Goal: Information Seeking & Learning: Learn about a topic

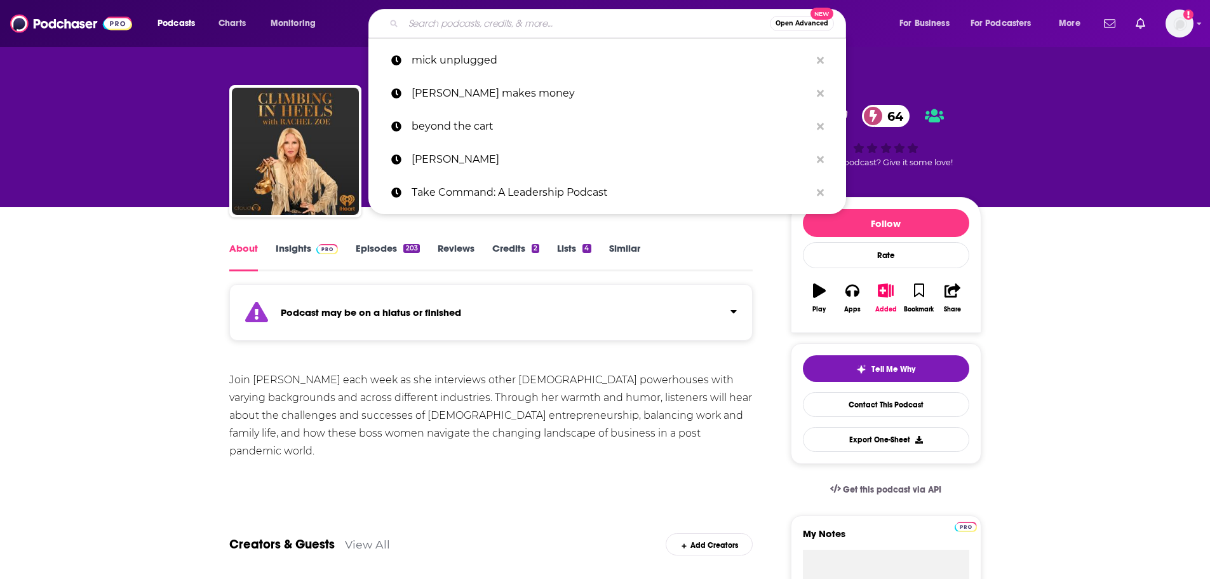
click at [465, 24] on input "Search podcasts, credits, & more..." at bounding box center [586, 23] width 367 height 20
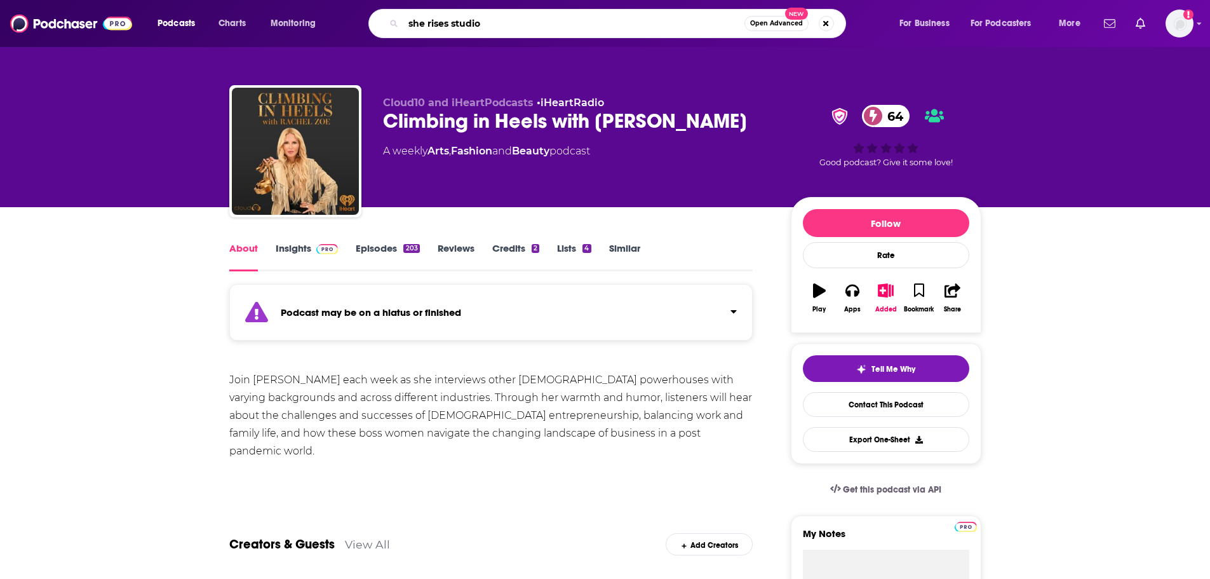
type input "she rises studios"
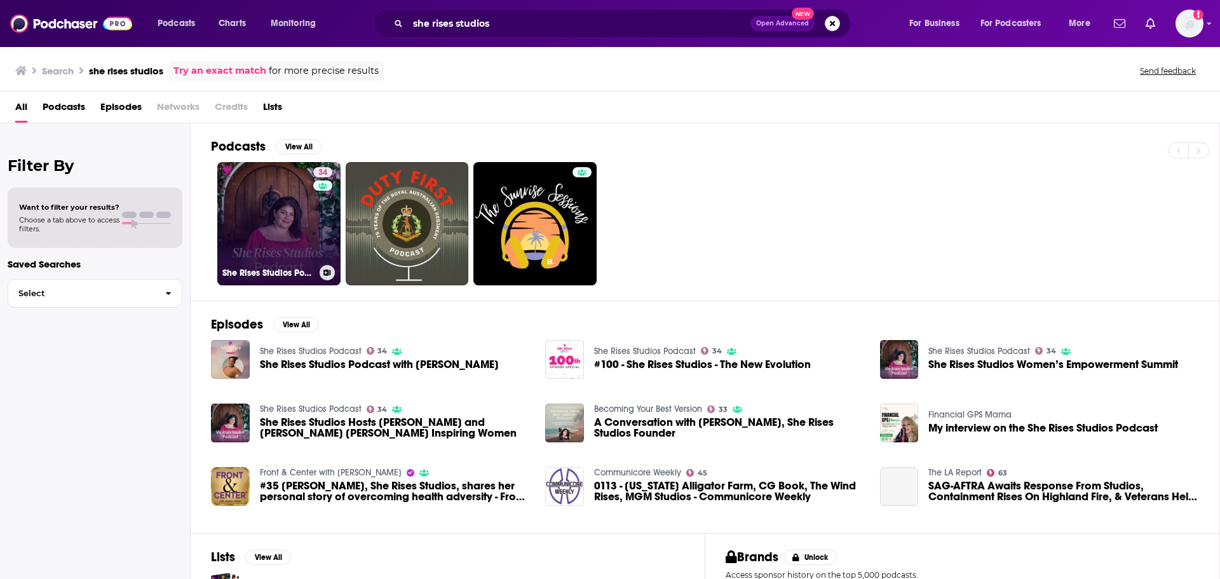
click at [268, 239] on link "34 She Rises Studios Podcast" at bounding box center [278, 223] width 123 height 123
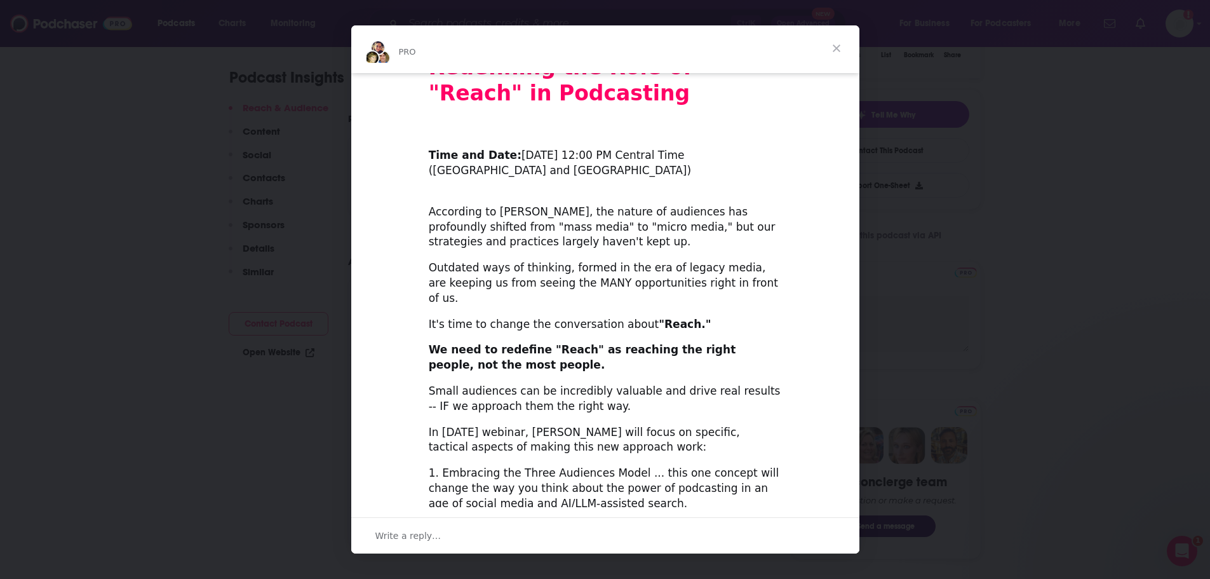
scroll to position [254, 0]
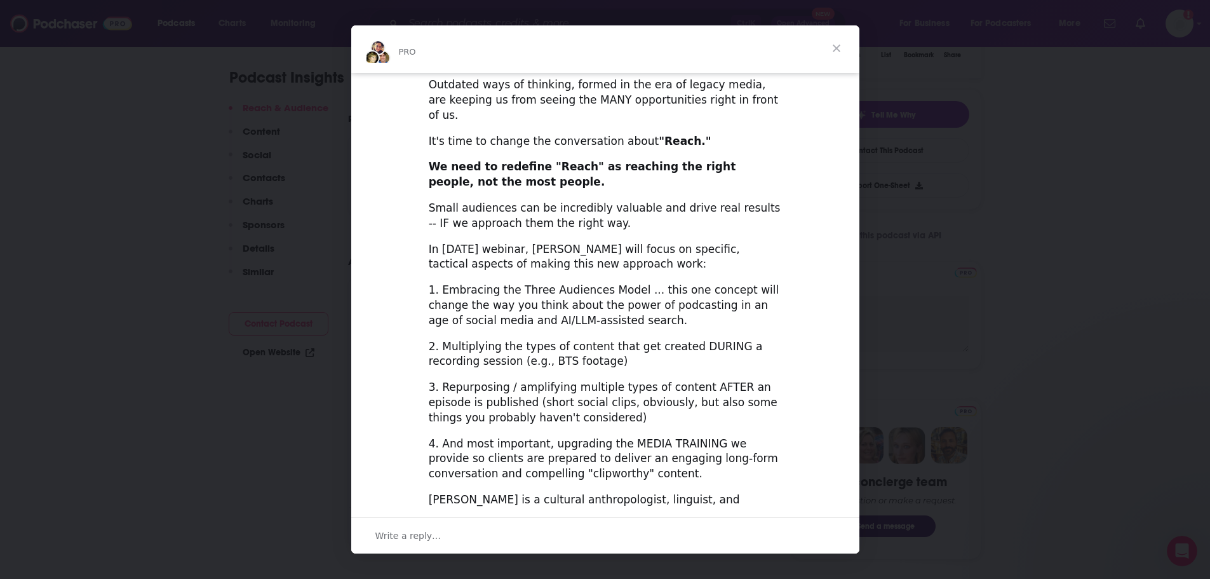
click at [834, 50] on span "Close" at bounding box center [837, 48] width 46 height 46
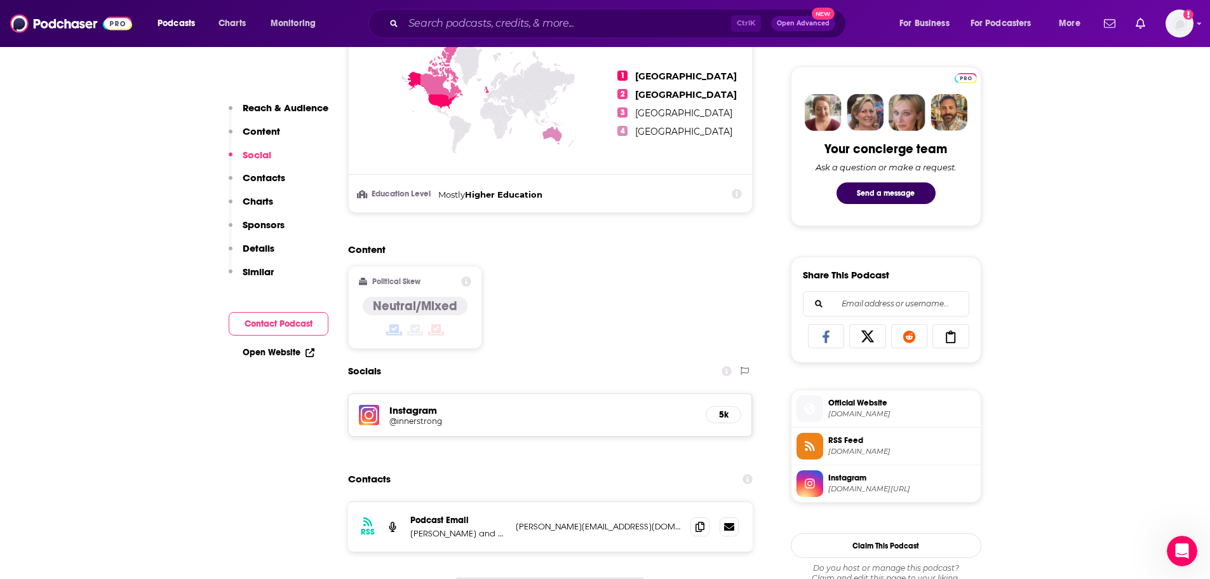
scroll to position [0, 0]
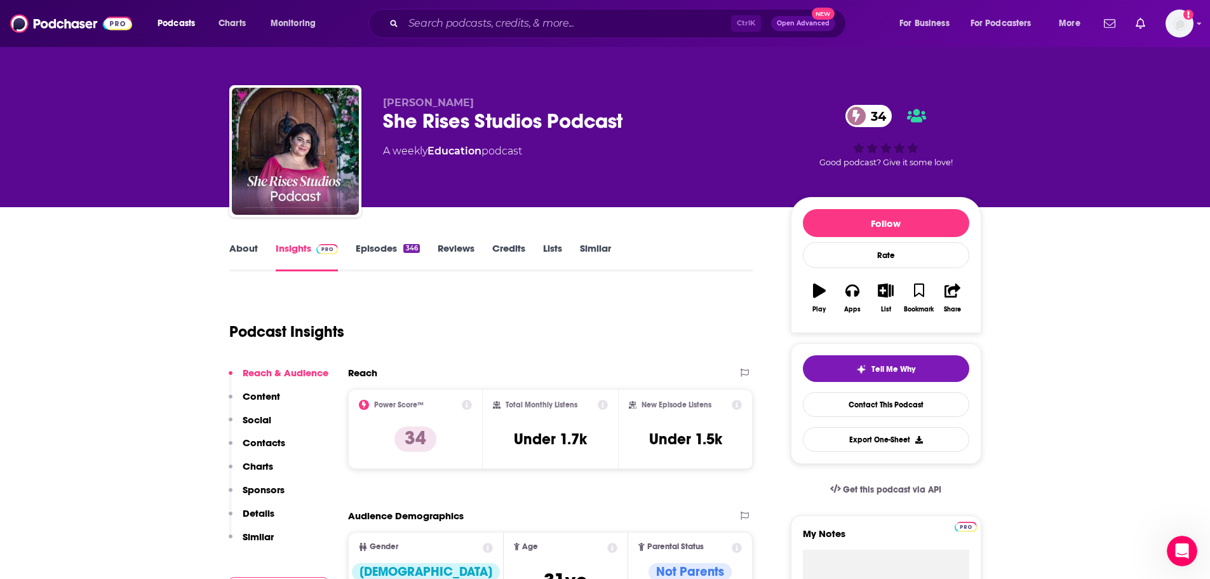
click at [249, 259] on link "About" at bounding box center [243, 256] width 29 height 29
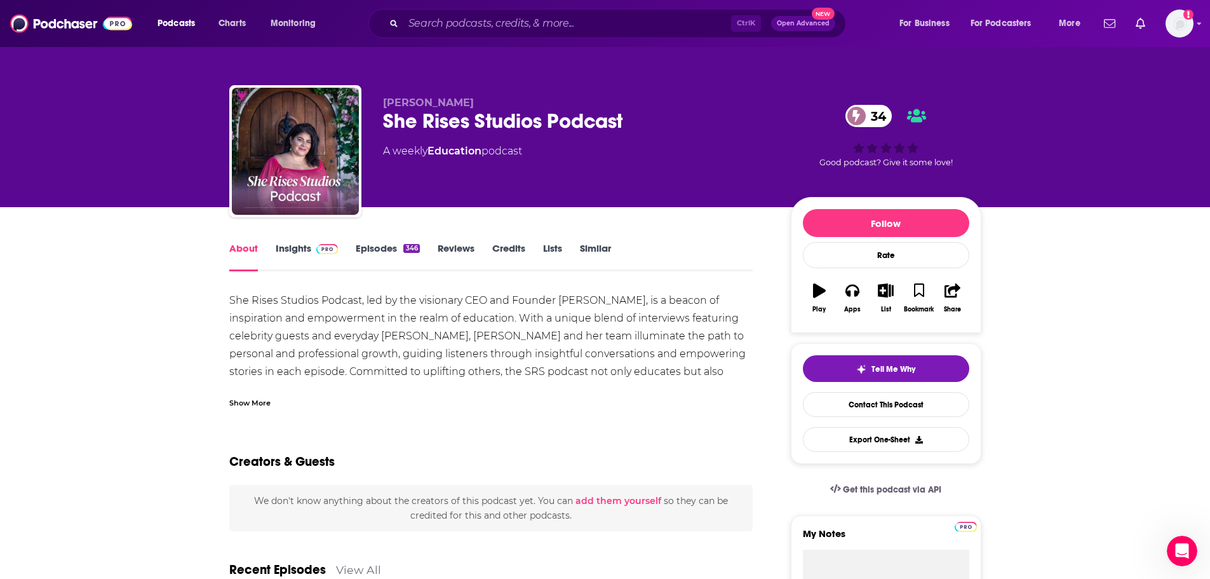
click at [293, 254] on link "Insights" at bounding box center [307, 256] width 63 height 29
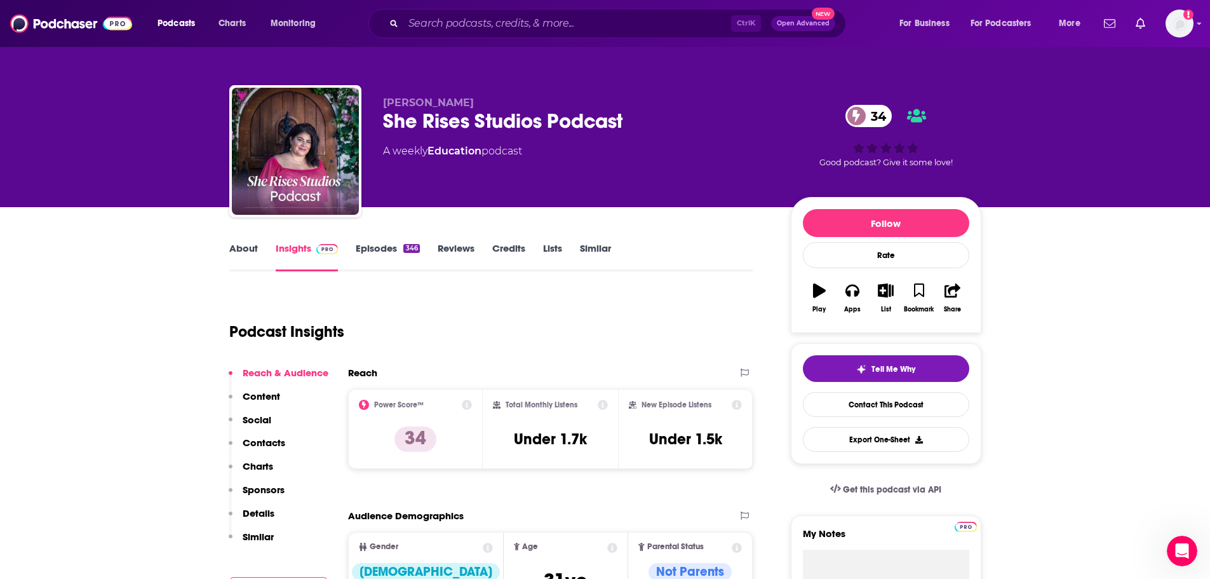
click at [602, 403] on icon at bounding box center [603, 405] width 10 height 10
click at [465, 328] on div "Podcast Insights" at bounding box center [486, 324] width 514 height 65
click at [604, 405] on icon at bounding box center [603, 405] width 10 height 10
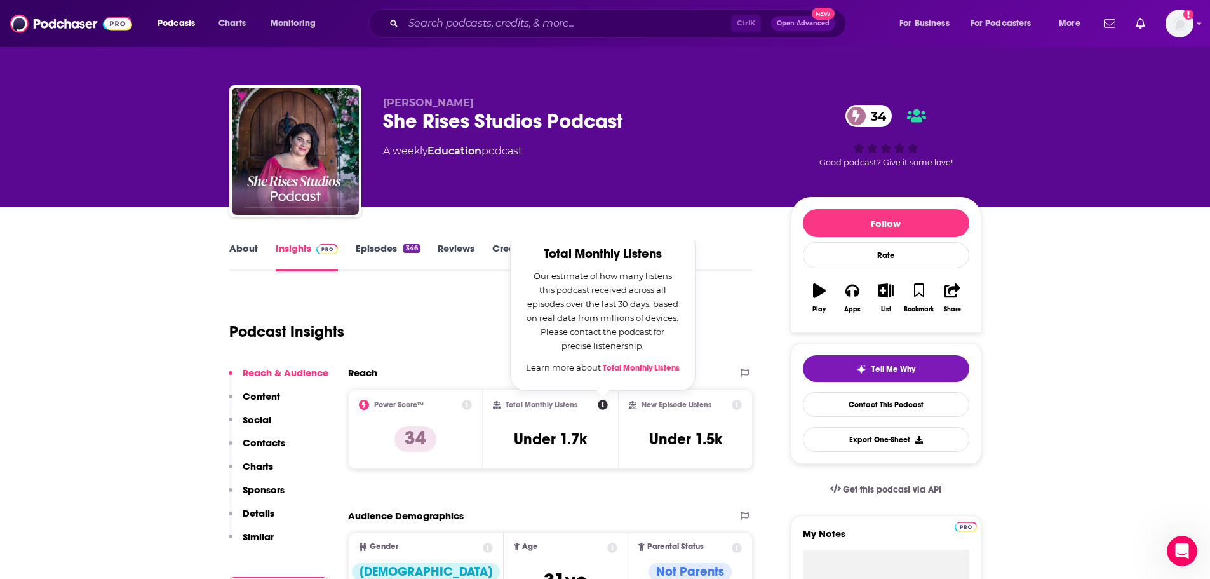
click at [429, 325] on div "Podcast Insights" at bounding box center [486, 324] width 514 height 65
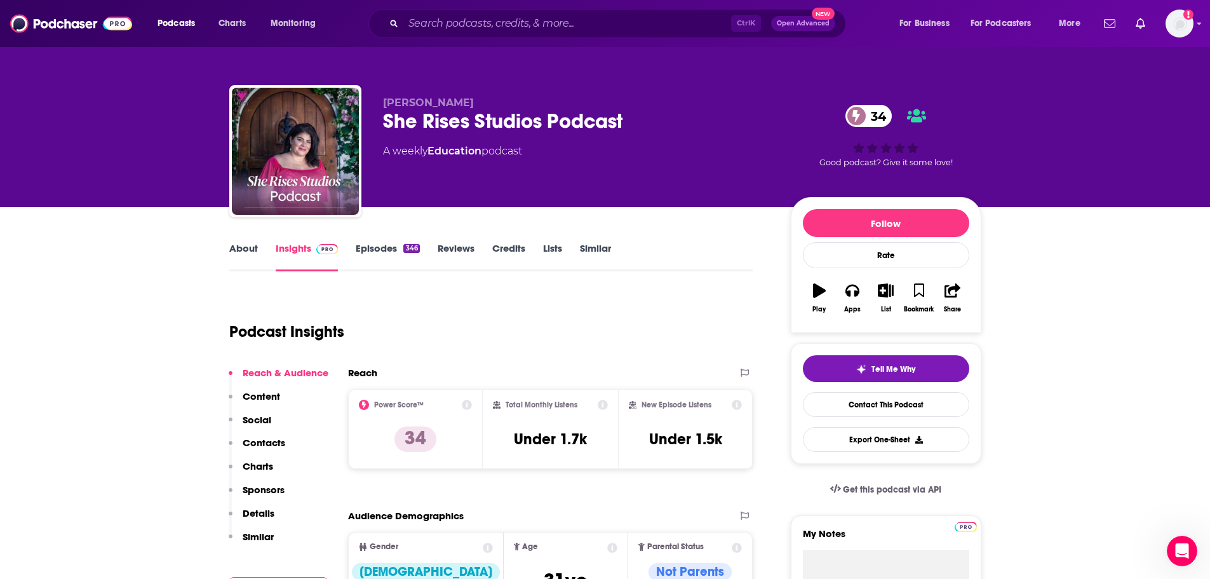
click at [248, 245] on link "About" at bounding box center [243, 256] width 29 height 29
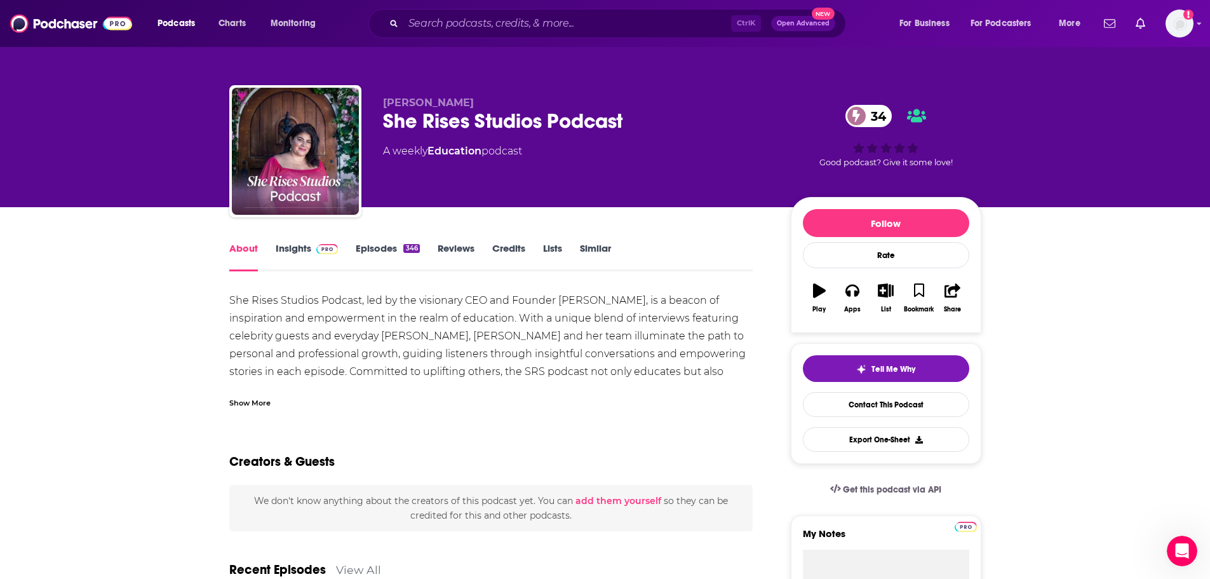
click at [298, 247] on link "Insights" at bounding box center [307, 256] width 63 height 29
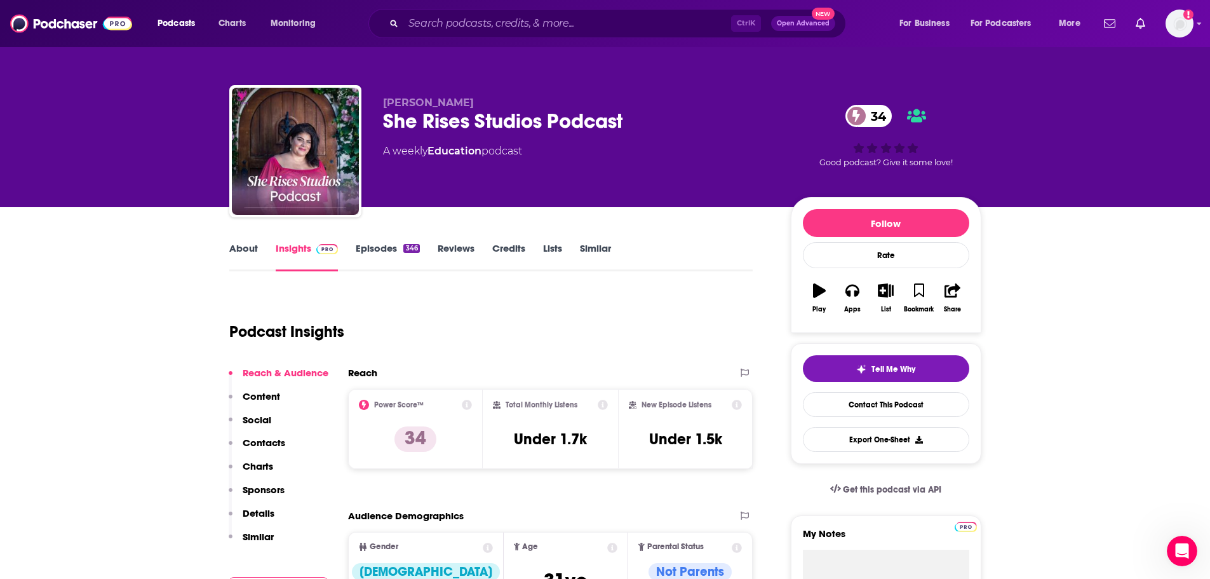
click at [603, 405] on icon at bounding box center [603, 405] width 10 height 10
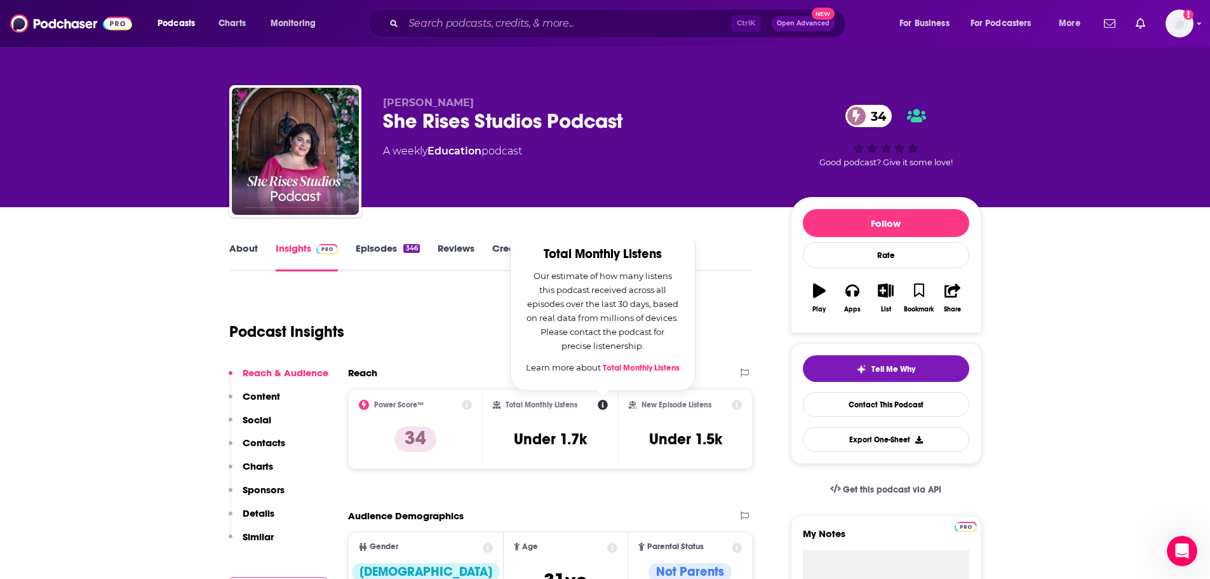
click at [603, 405] on icon at bounding box center [603, 405] width 10 height 10
click at [442, 330] on div "Podcast Insights" at bounding box center [486, 324] width 514 height 65
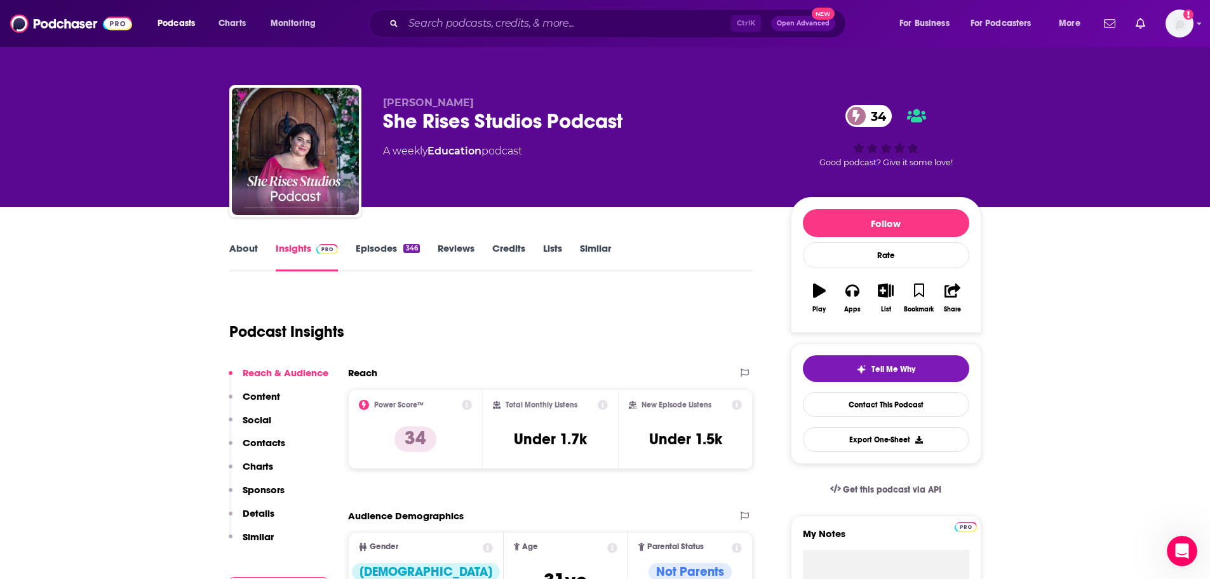
click at [241, 257] on link "About" at bounding box center [243, 256] width 29 height 29
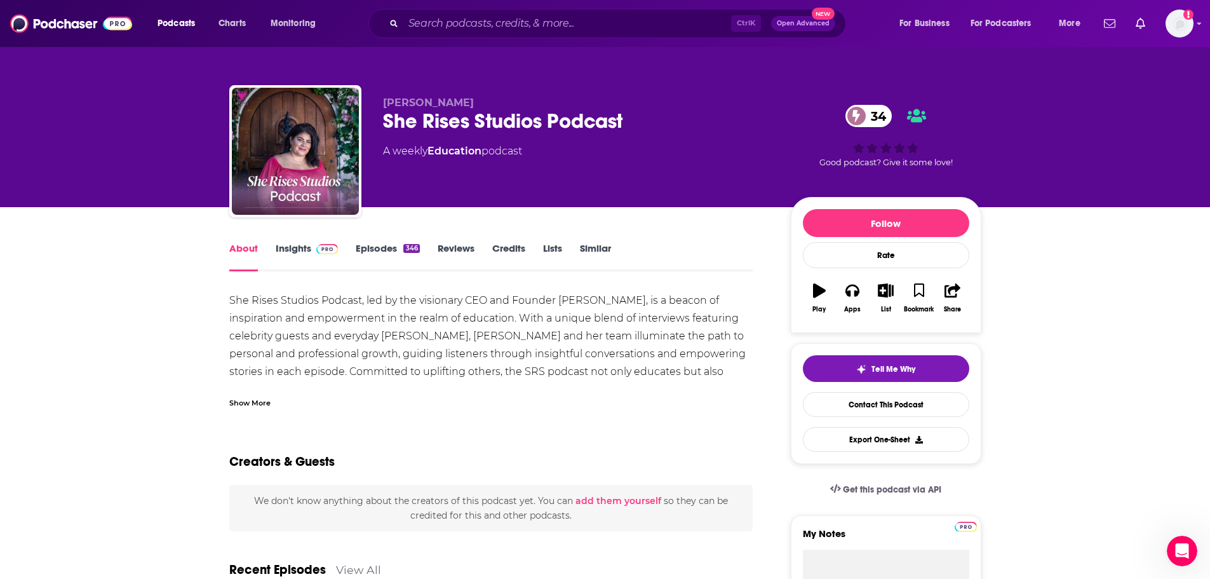
click at [247, 403] on div "Show More" at bounding box center [249, 402] width 41 height 12
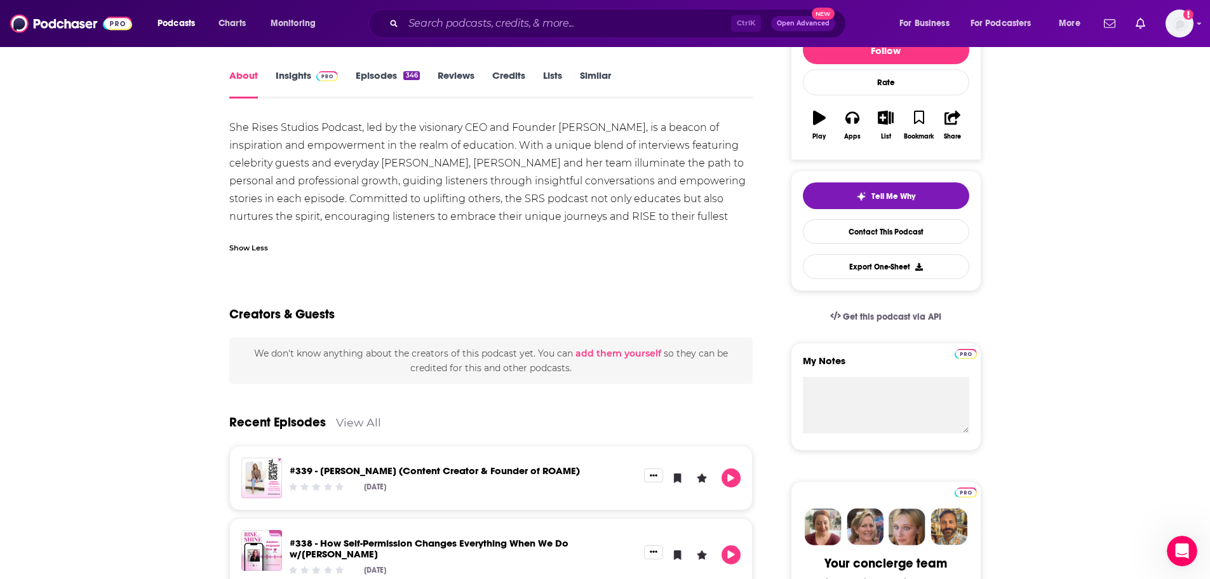
scroll to position [254, 0]
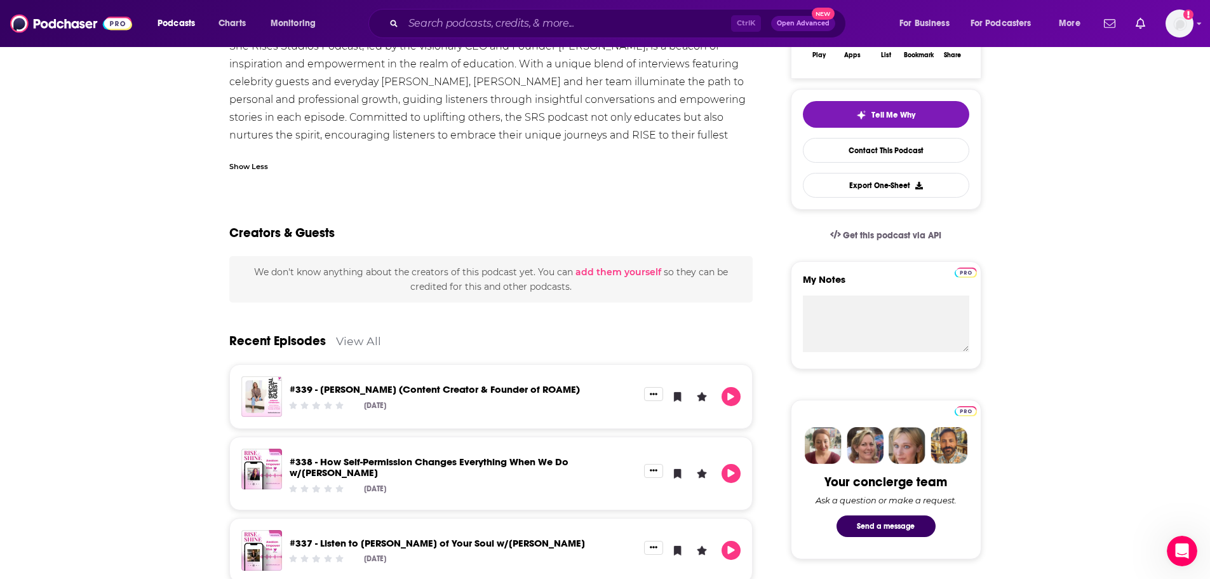
click at [139, 417] on div "About Insights Episodes 346 Reviews Credits Lists Similar She Rises Studios Pod…" at bounding box center [605, 561] width 1210 height 1216
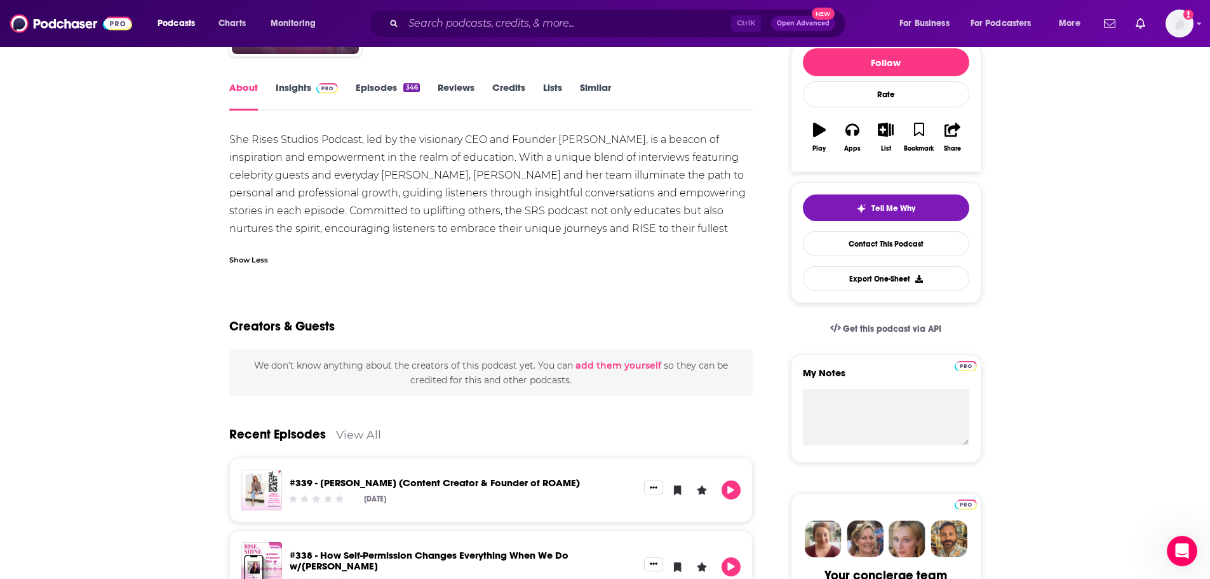
scroll to position [0, 0]
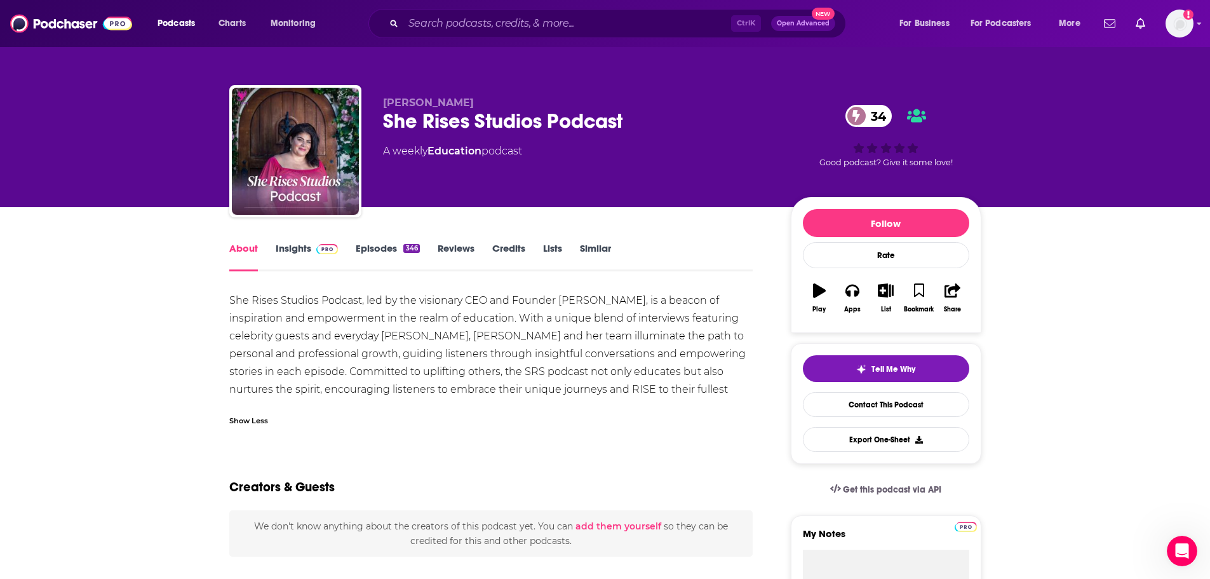
click at [513, 252] on link "Credits" at bounding box center [508, 256] width 33 height 29
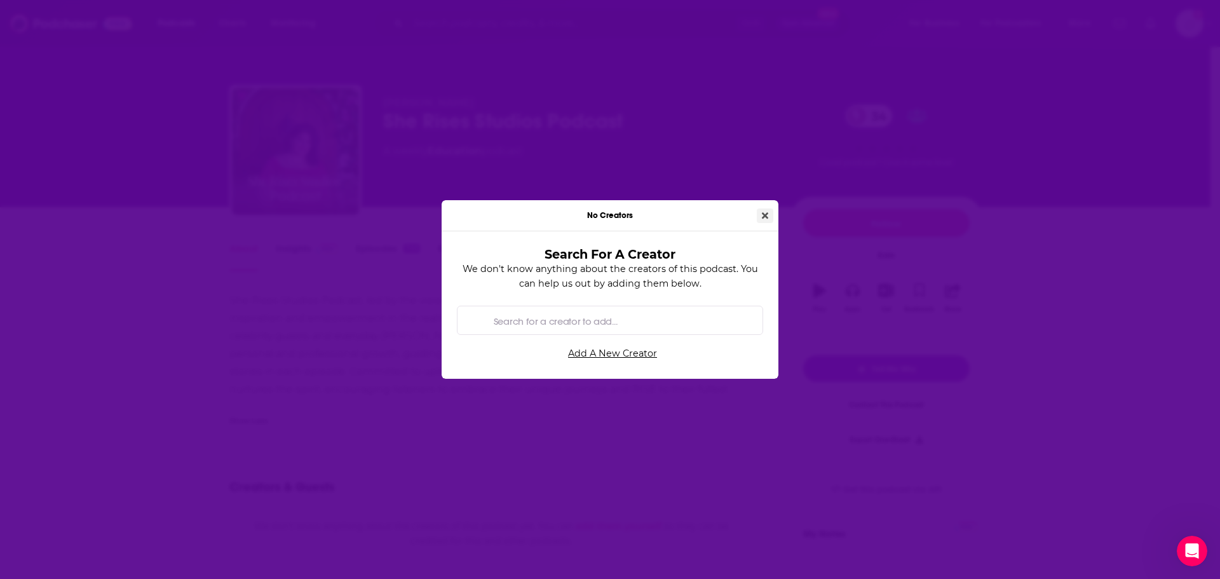
click at [762, 217] on icon "Close" at bounding box center [765, 215] width 6 height 9
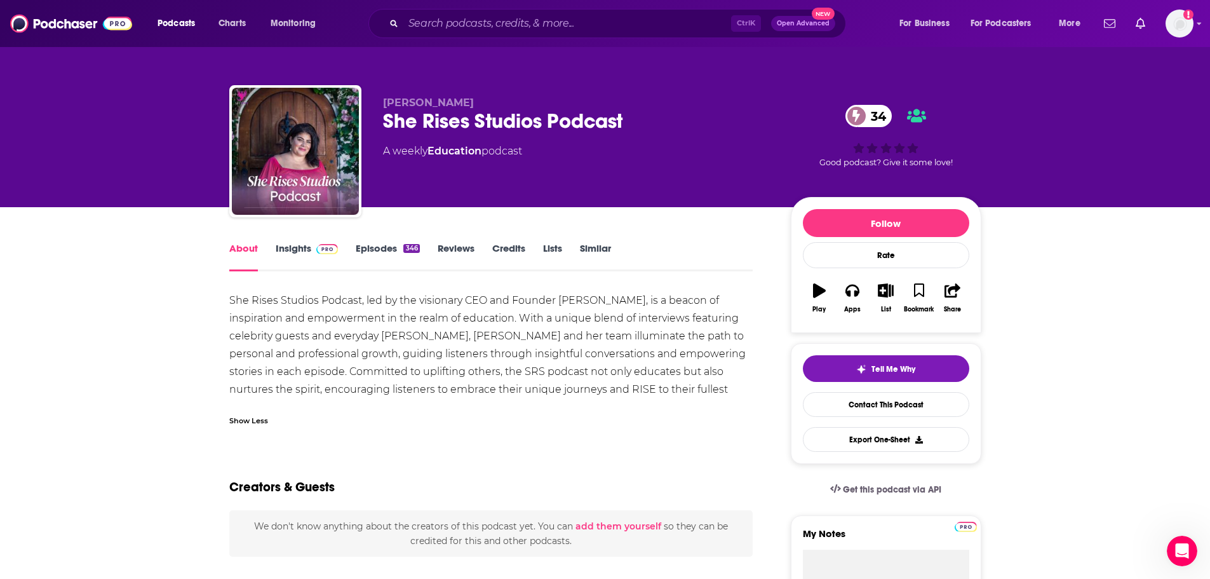
click at [557, 252] on link "Lists" at bounding box center [552, 256] width 19 height 29
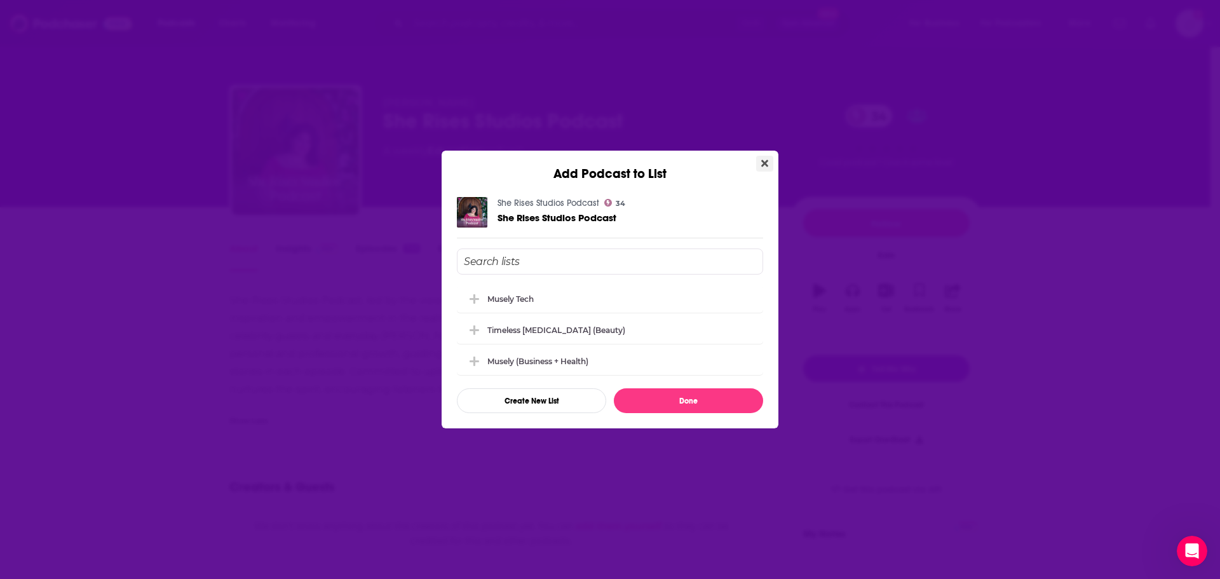
click at [761, 156] on button "Close" at bounding box center [764, 164] width 17 height 16
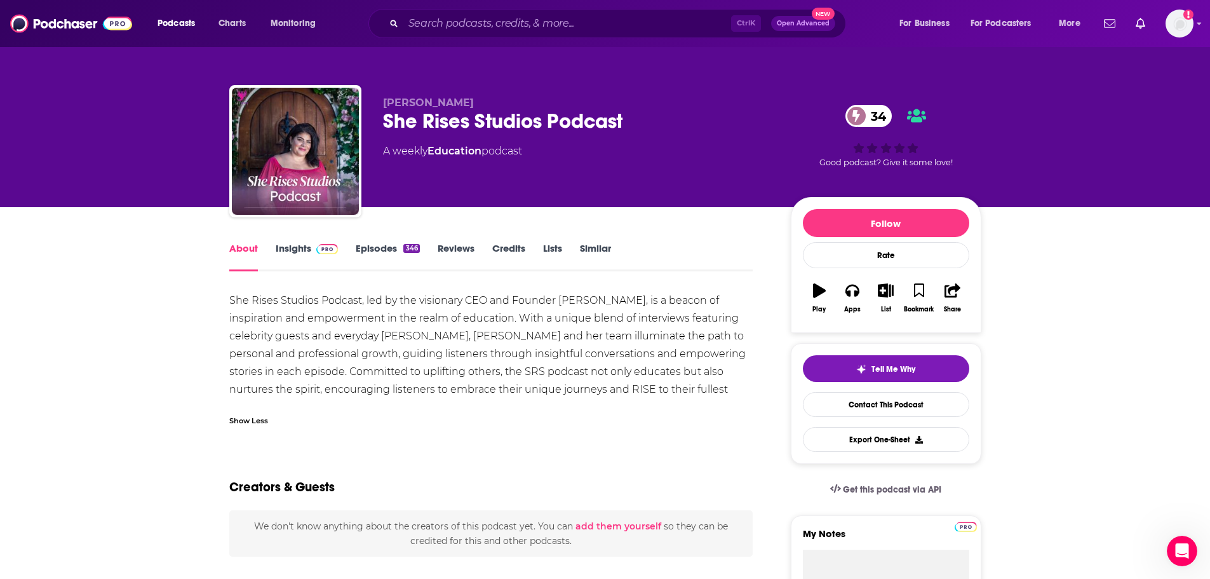
click at [601, 254] on link "Similar" at bounding box center [595, 256] width 31 height 29
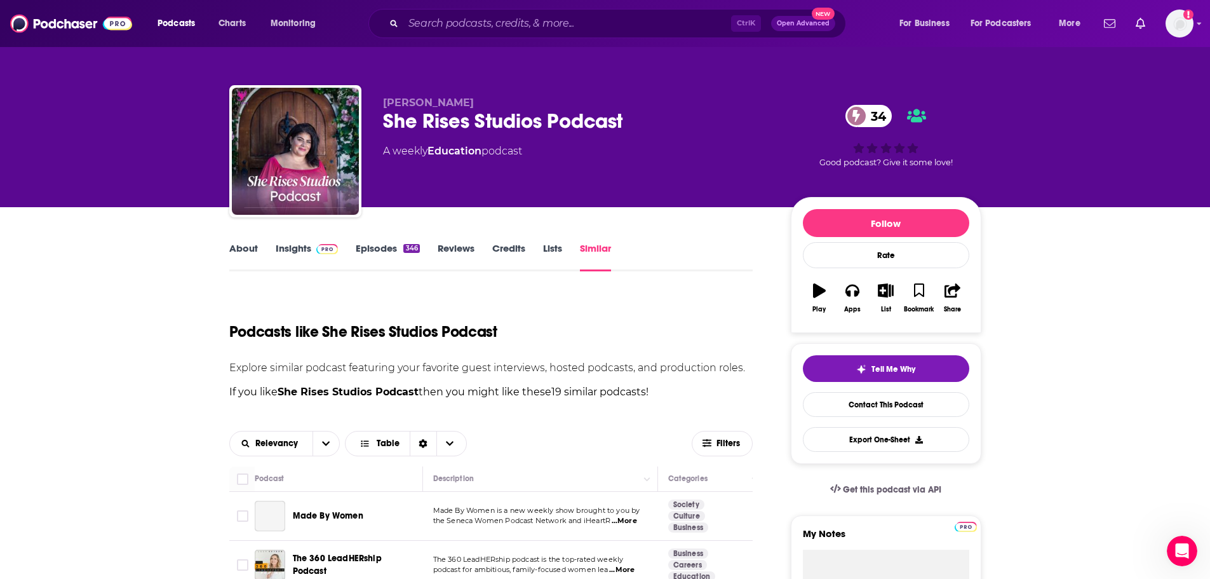
click at [287, 254] on link "Insights" at bounding box center [307, 256] width 63 height 29
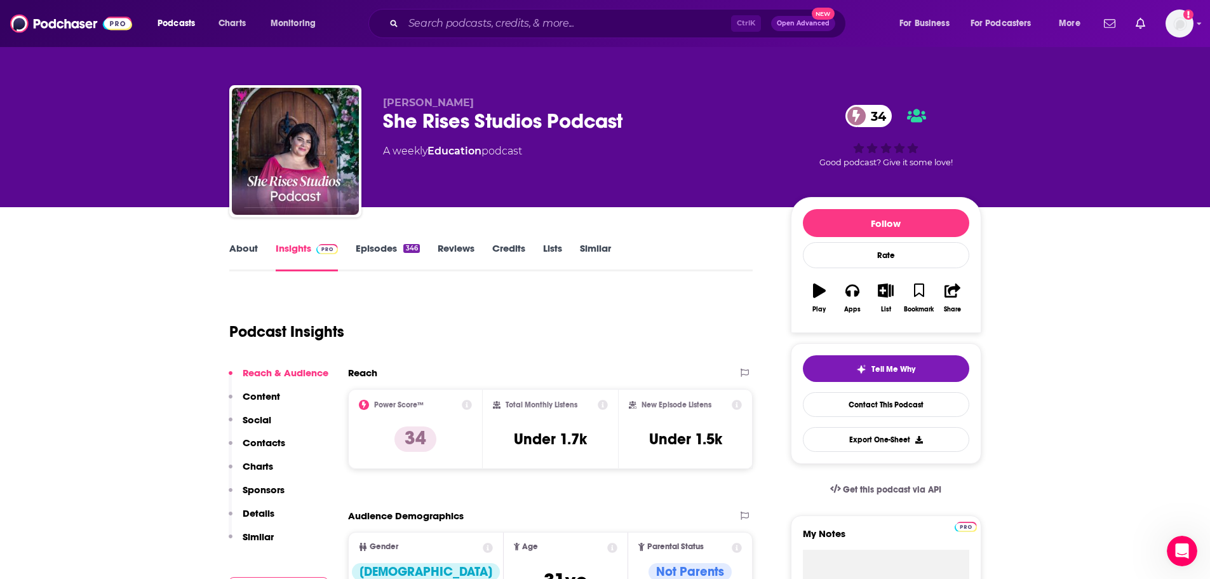
click at [264, 398] on p "Content" at bounding box center [261, 396] width 37 height 12
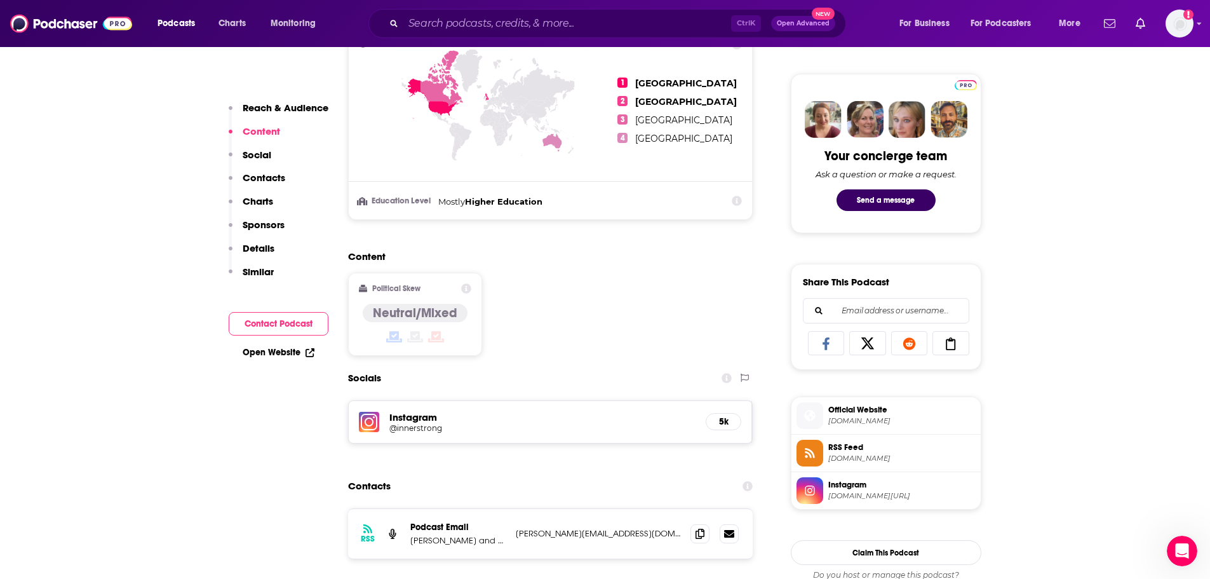
scroll to position [654, 0]
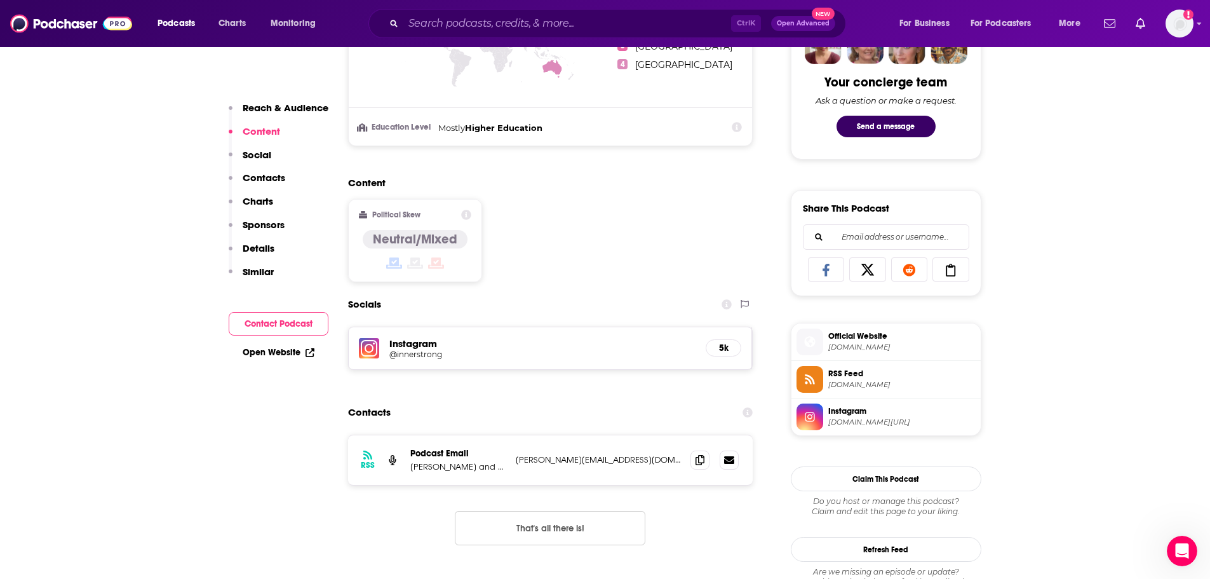
click at [255, 250] on p "Details" at bounding box center [259, 248] width 32 height 12
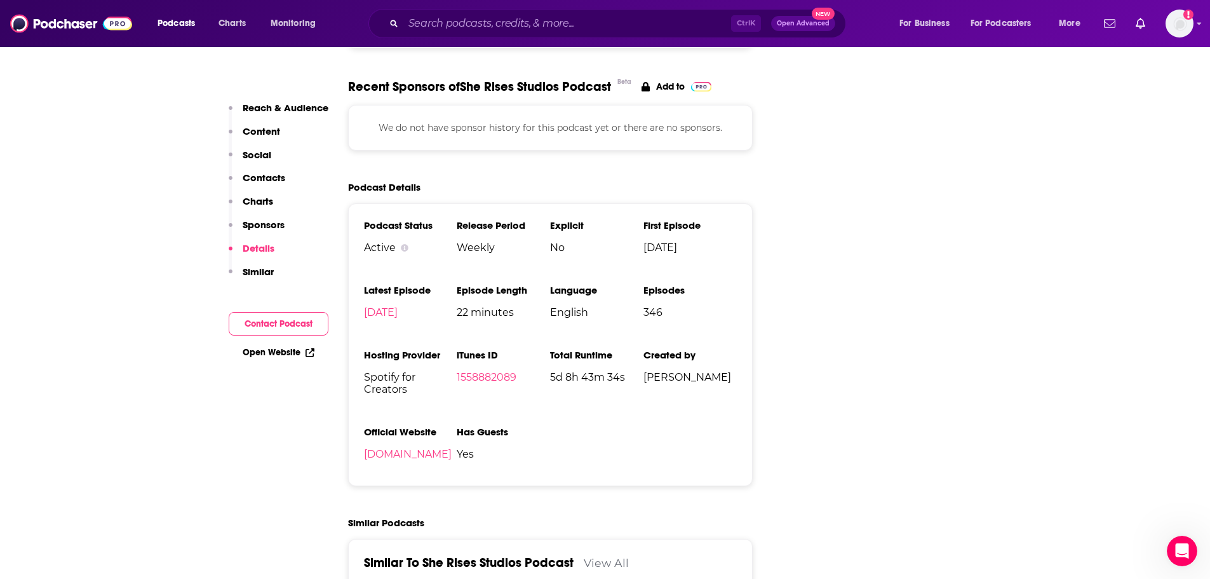
scroll to position [1282, 0]
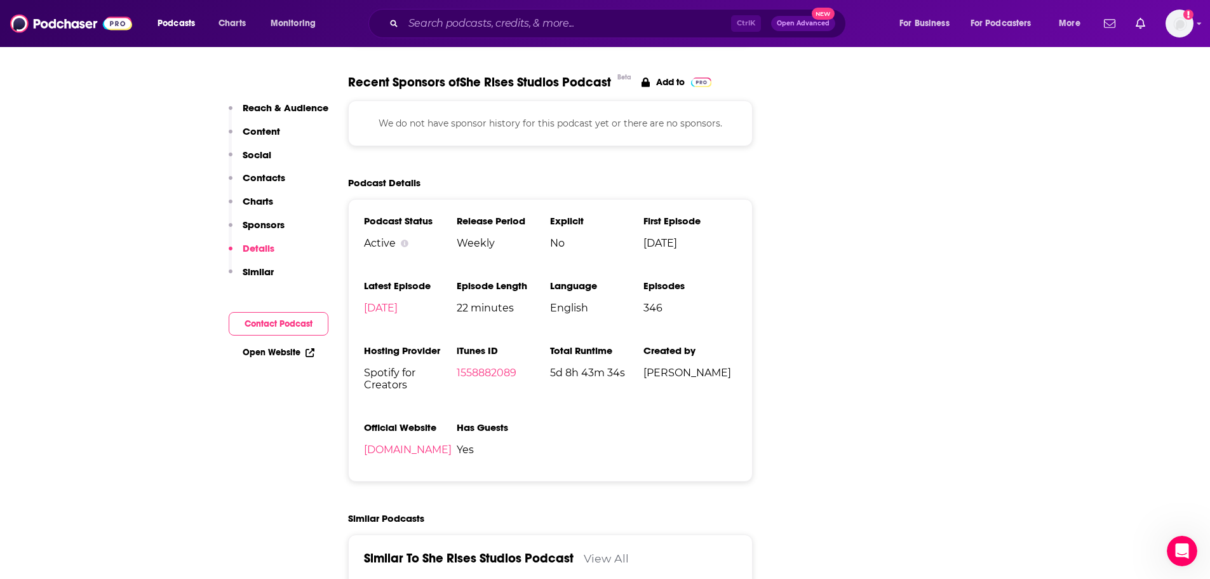
click at [273, 106] on p "Reach & Audience" at bounding box center [286, 108] width 86 height 12
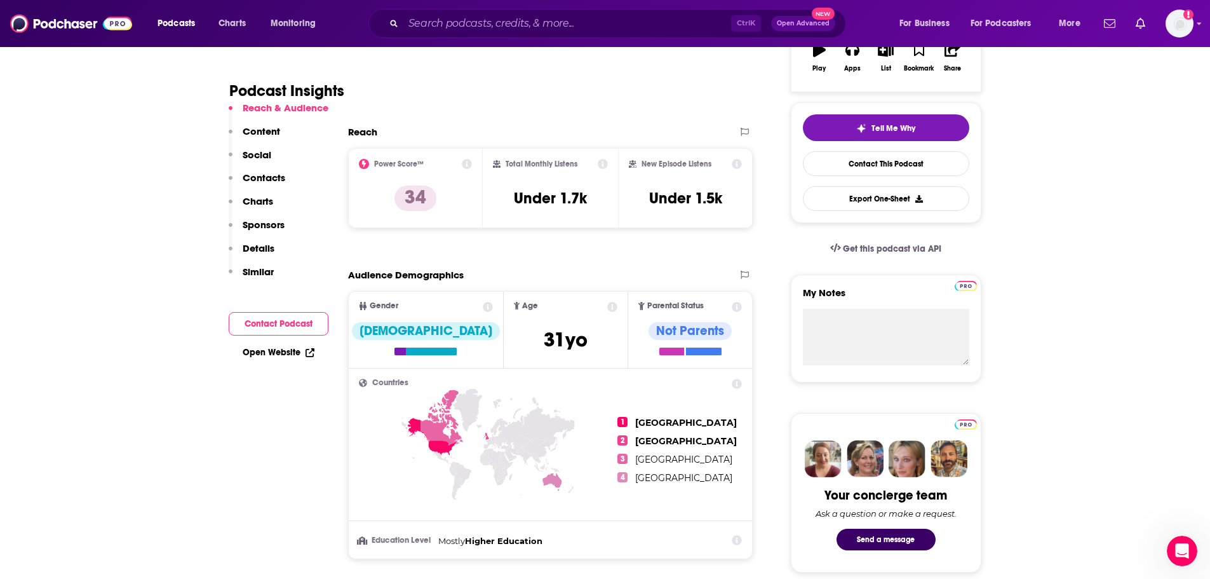
scroll to position [190, 0]
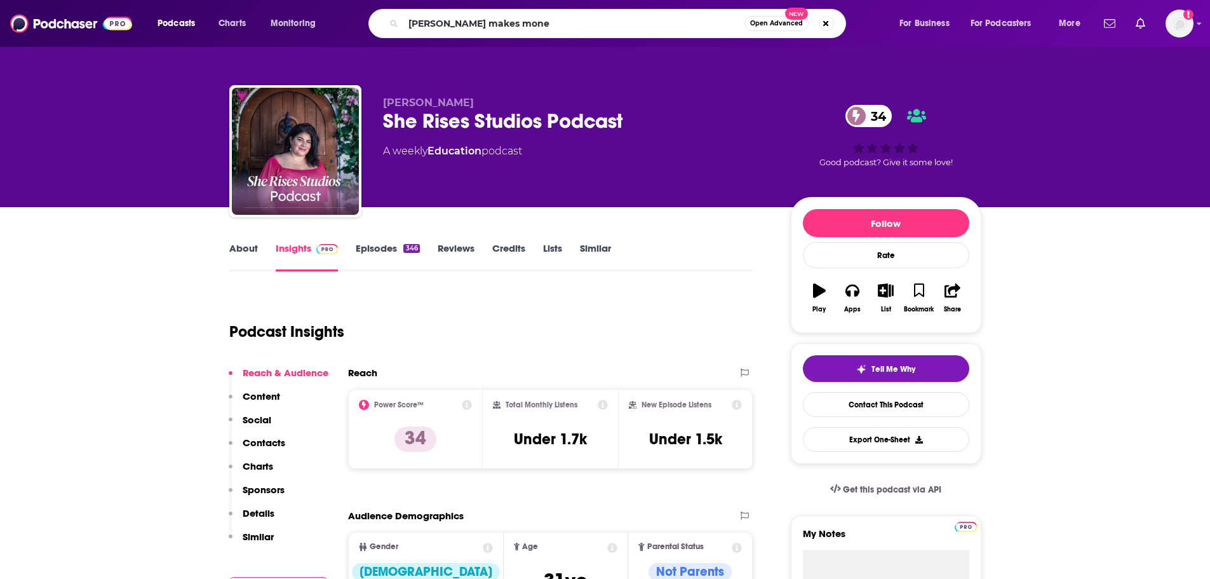
type input "[PERSON_NAME] makes money"
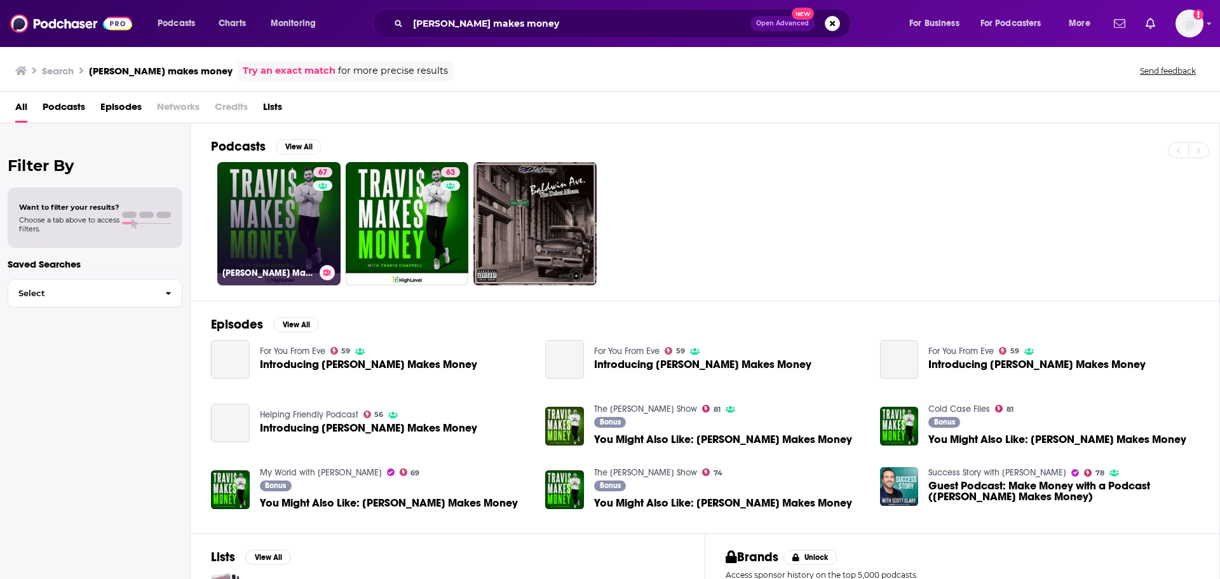
click at [266, 235] on link "67 Travis Makes Money" at bounding box center [278, 223] width 123 height 123
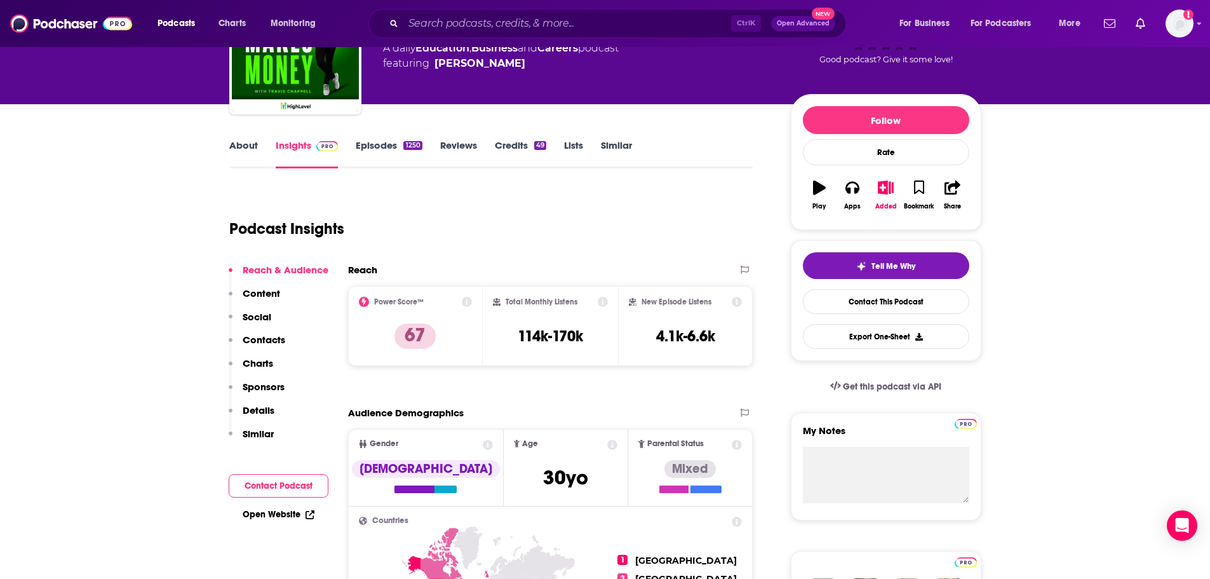
scroll to position [64, 0]
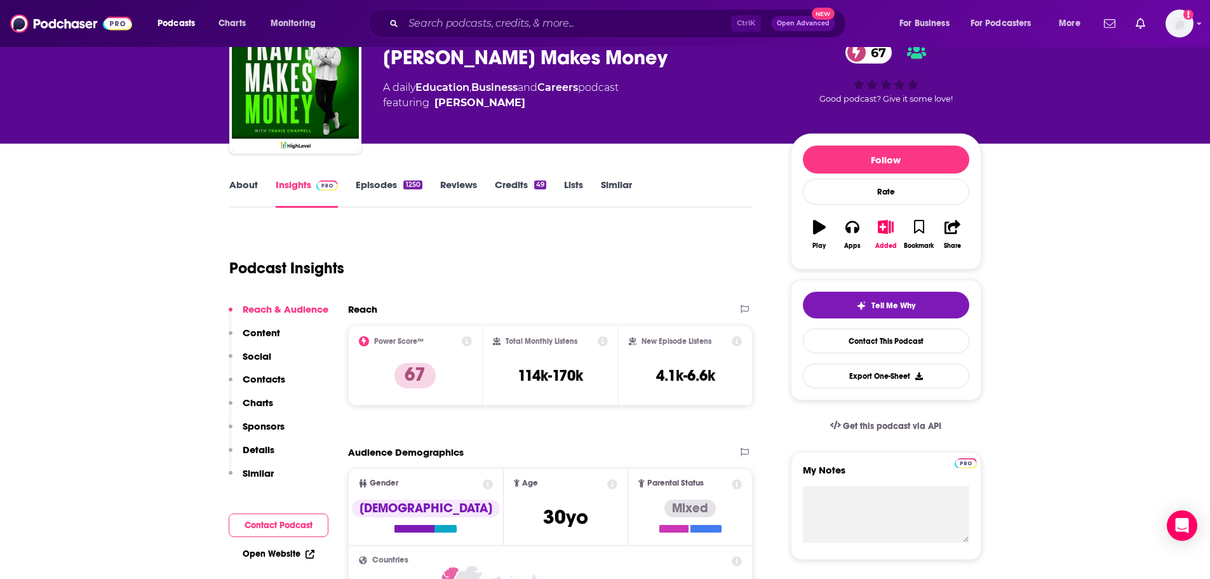
click at [631, 248] on div "Podcast Insights" at bounding box center [486, 260] width 514 height 65
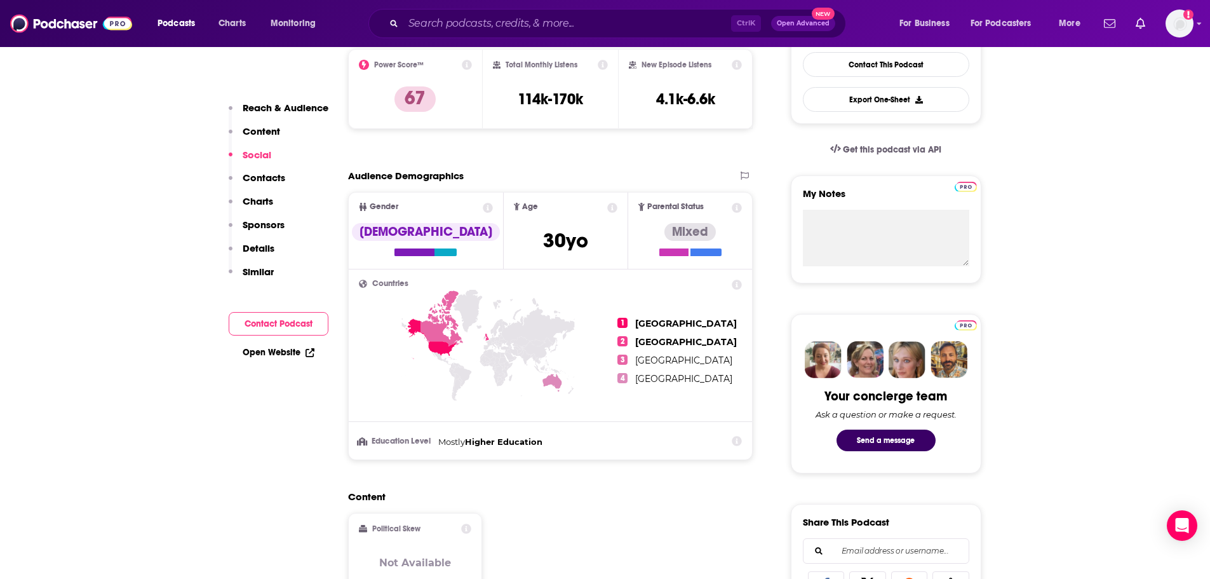
scroll to position [0, 0]
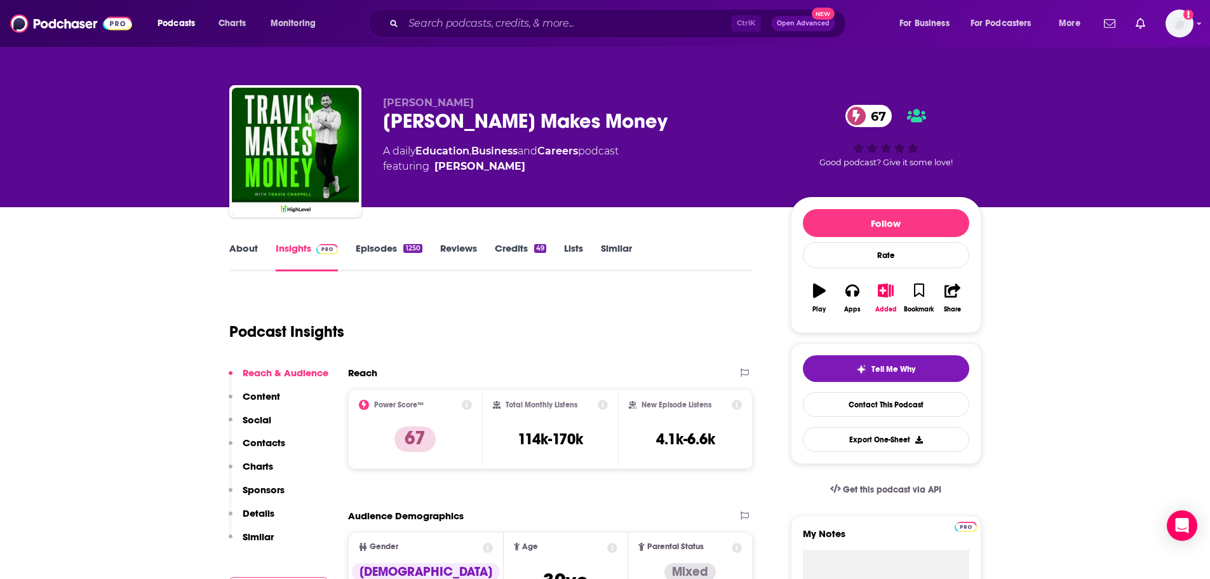
click at [247, 247] on link "About" at bounding box center [243, 256] width 29 height 29
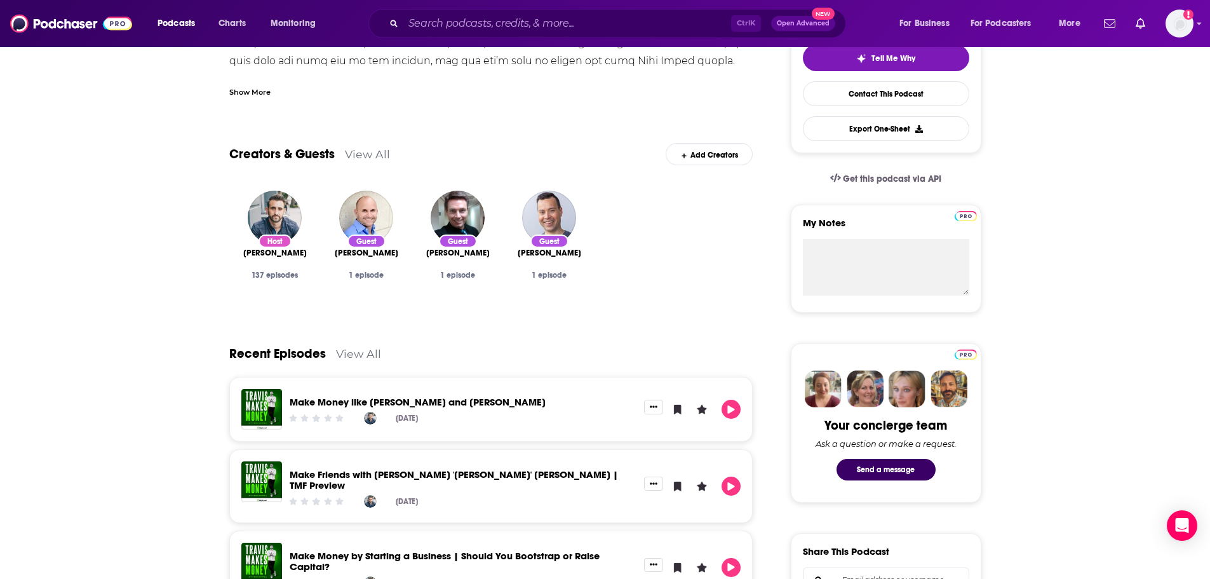
scroll to position [10, 0]
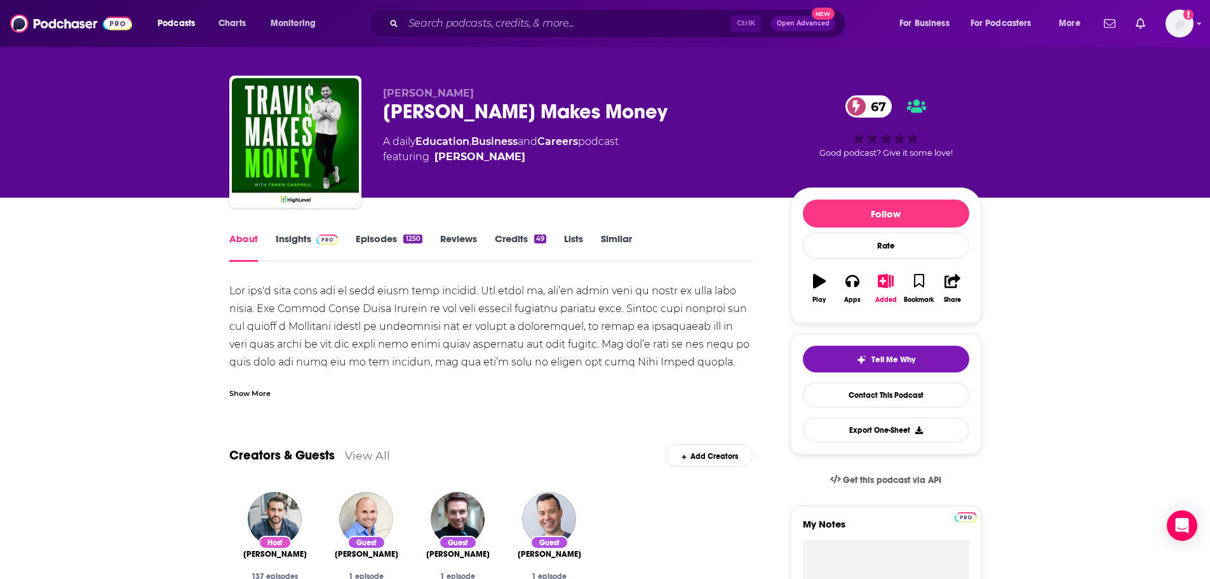
click at [306, 241] on link "Insights" at bounding box center [307, 247] width 63 height 29
